Goal: Find specific page/section: Find specific page/section

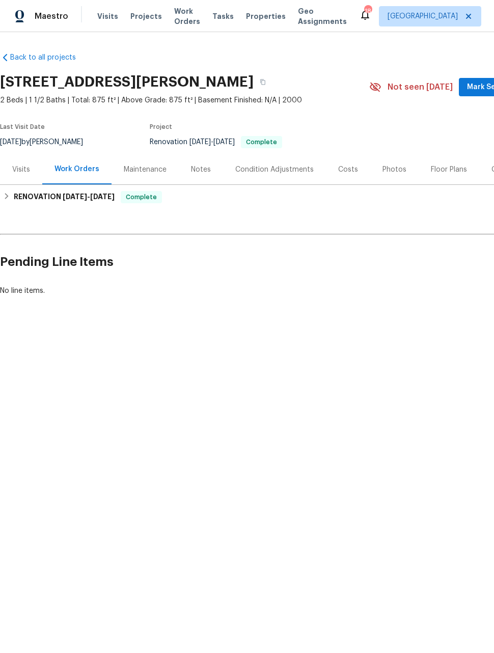
click at [391, 173] on div "Photos" at bounding box center [395, 170] width 24 height 10
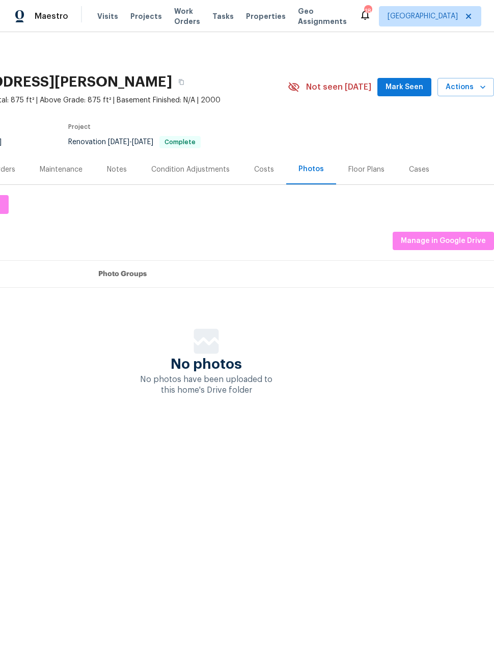
scroll to position [0, 82]
click at [451, 241] on span "Manage in Google Drive" at bounding box center [443, 241] width 85 height 13
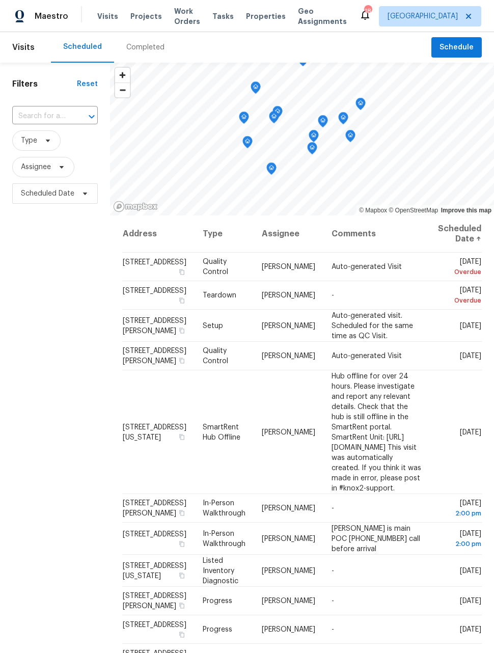
click at [174, 17] on span "Work Orders" at bounding box center [187, 16] width 26 height 20
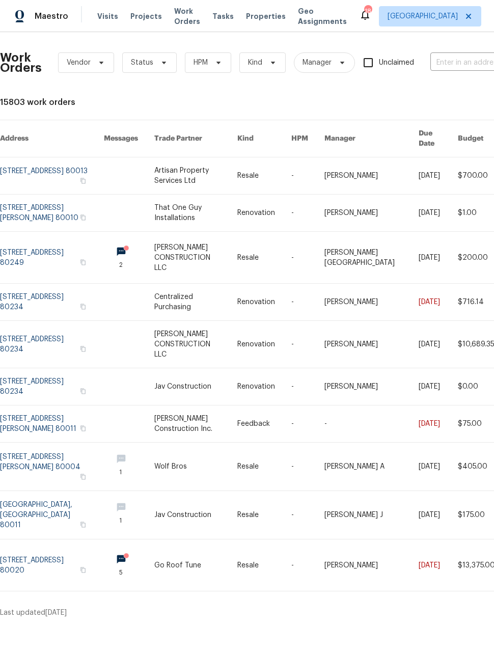
click at [38, 164] on link at bounding box center [52, 175] width 104 height 37
